Goal: Task Accomplishment & Management: Manage account settings

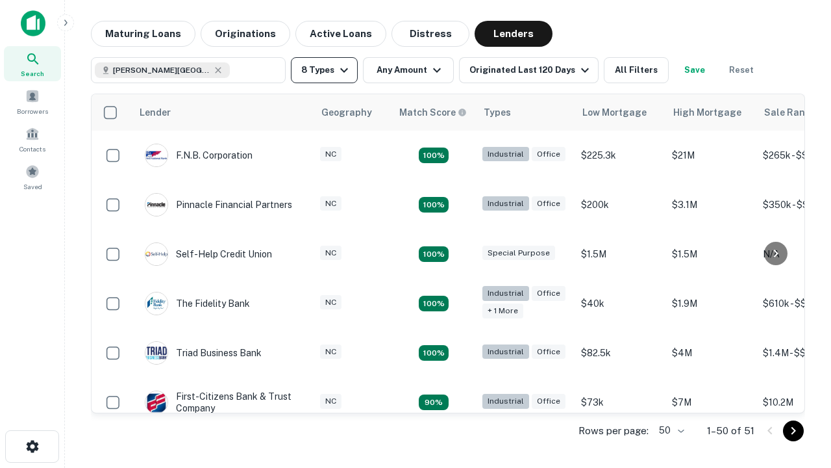
click at [324, 70] on button "8 Types" at bounding box center [324, 70] width 67 height 26
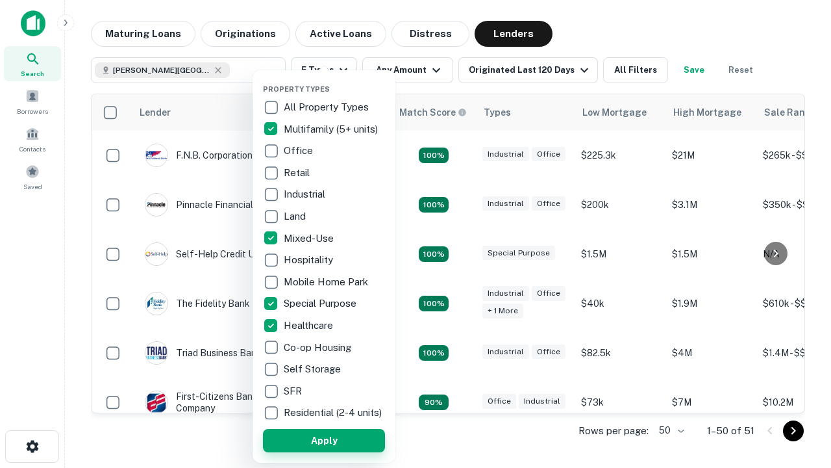
click at [324, 440] on button "Apply" at bounding box center [324, 440] width 122 height 23
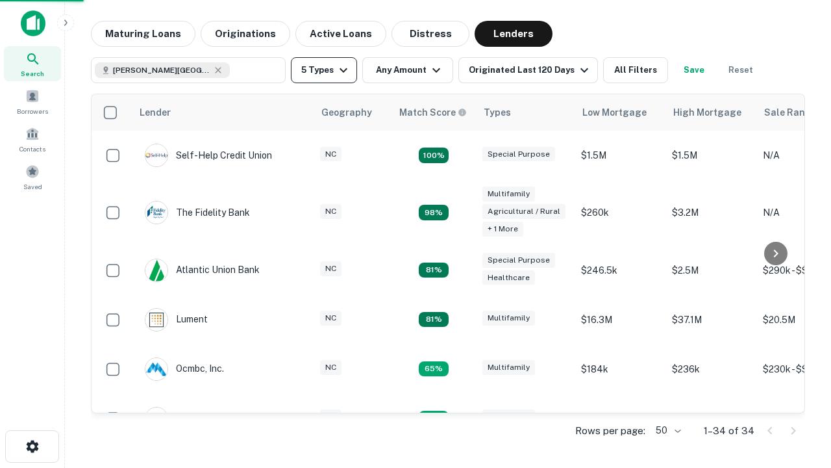
click at [324, 70] on button "5 Types" at bounding box center [324, 70] width 66 height 26
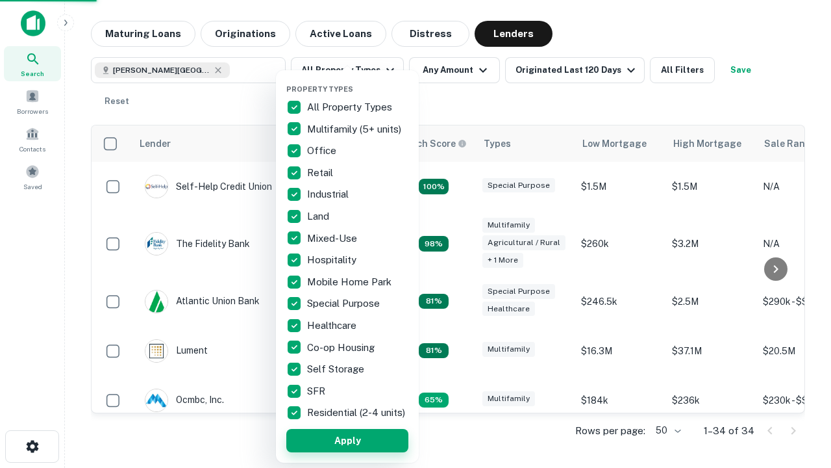
click at [347, 440] on button "Apply" at bounding box center [347, 440] width 122 height 23
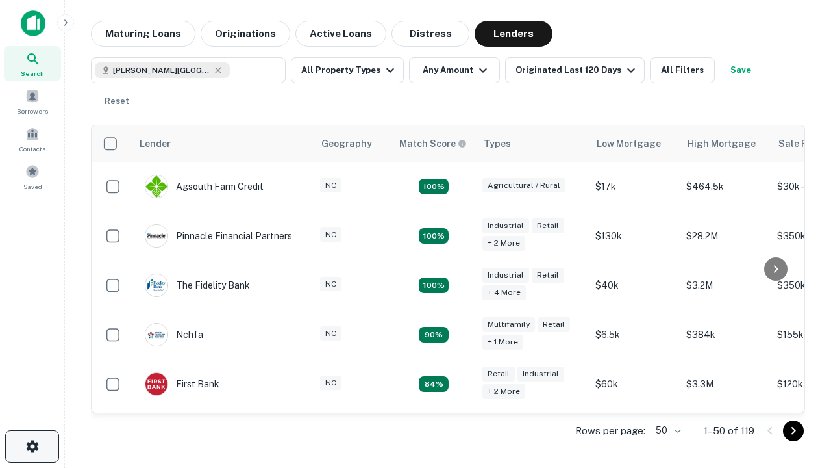
click at [32, 446] on icon "button" at bounding box center [33, 446] width 16 height 16
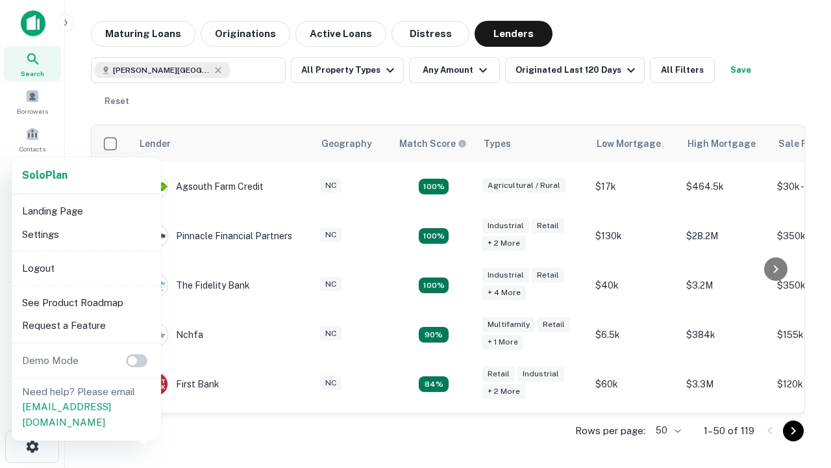
click at [86, 268] on li "Logout" at bounding box center [86, 268] width 139 height 23
